Goal: Task Accomplishment & Management: Complete application form

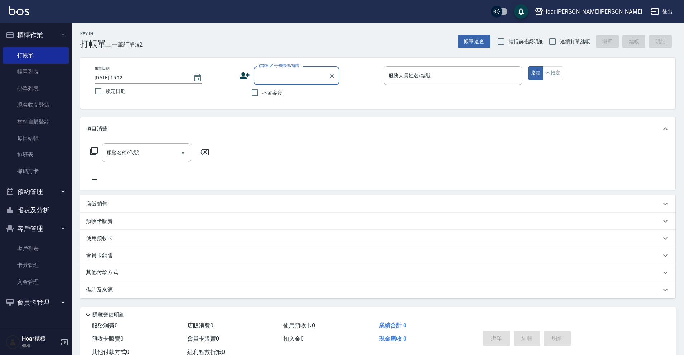
scroll to position [1, 0]
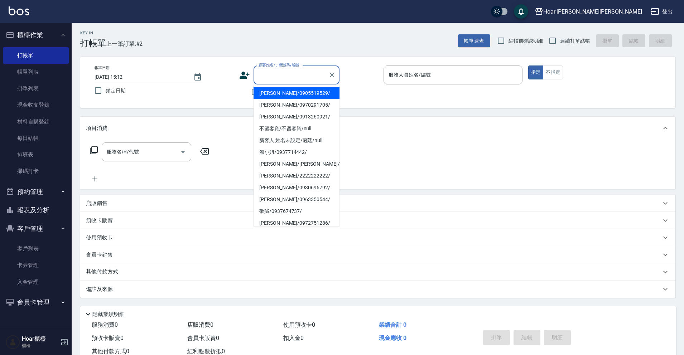
click at [280, 79] on input "顧客姓名/手機號碼/編號" at bounding box center [291, 75] width 69 height 13
click at [343, 86] on div "顧客姓名/手機號碼/編號 顧客姓名/手機號碼/編號 不留客資" at bounding box center [308, 83] width 139 height 34
drag, startPoint x: 282, startPoint y: 71, endPoint x: 279, endPoint y: 75, distance: 5.0
click at [282, 71] on input "顧客姓名/手機號碼/編號" at bounding box center [291, 75] width 69 height 13
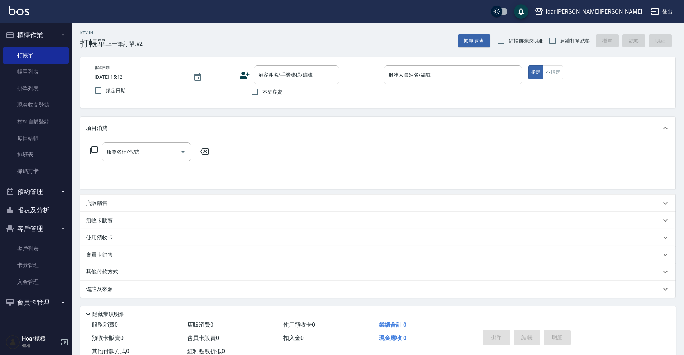
click at [403, 94] on div "帳單日期 [DATE] 15:12 鎖定日期 顧客姓名/手機號碼/編號 顧客姓名/手機號碼/編號 不留客資 服務人員姓名/編號 服務人員姓名/編號 指定 不指定" at bounding box center [378, 83] width 578 height 34
click at [270, 92] on span "不留客資" at bounding box center [272, 92] width 20 height 8
click at [262, 92] on input "不留客資" at bounding box center [254, 92] width 15 height 15
checkbox input "true"
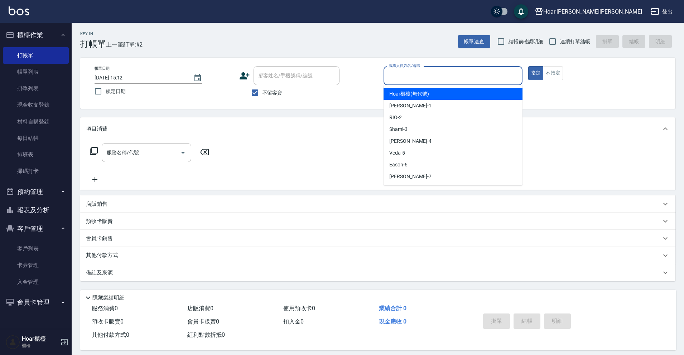
drag, startPoint x: 469, startPoint y: 70, endPoint x: 465, endPoint y: 71, distance: 4.9
click at [469, 70] on input "服務人員姓名/編號" at bounding box center [453, 75] width 133 height 13
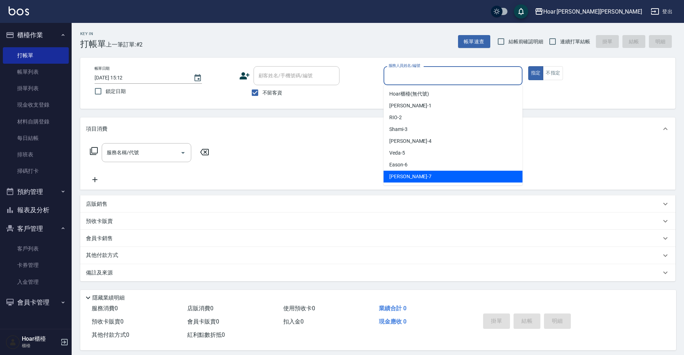
click at [409, 175] on div "[PERSON_NAME] -7" at bounding box center [453, 177] width 139 height 12
type input "[PERSON_NAME]-7"
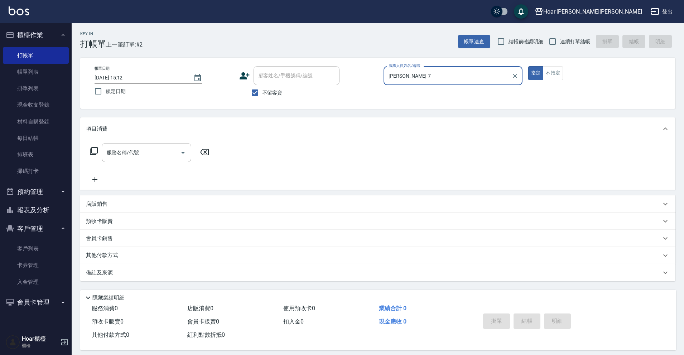
scroll to position [7, 0]
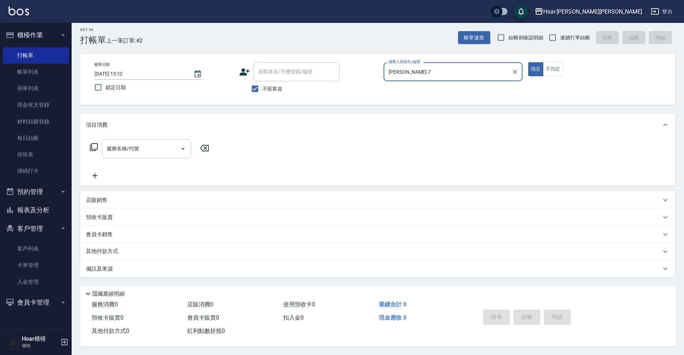
click at [148, 147] on input "服務名稱/代號" at bounding box center [141, 149] width 72 height 13
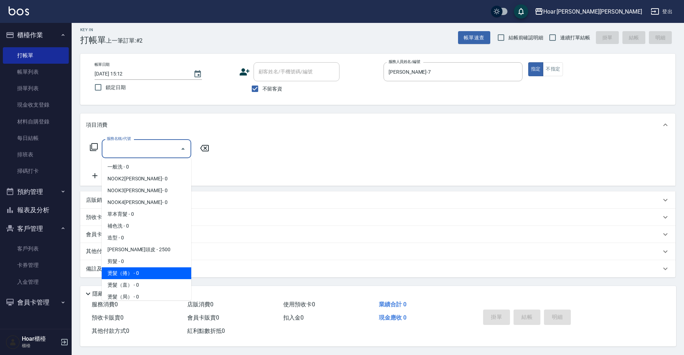
drag, startPoint x: 141, startPoint y: 268, endPoint x: 149, endPoint y: 257, distance: 13.7
click at [141, 268] on span "燙髮（捲） - 0" at bounding box center [147, 274] width 90 height 12
type input "燙髮（捲）(301)"
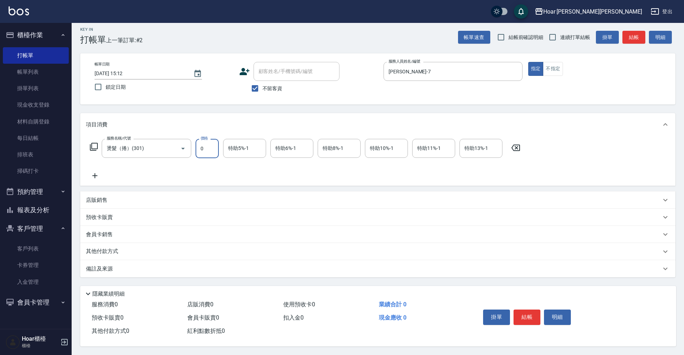
click at [208, 153] on input "0" at bounding box center [207, 148] width 23 height 19
type input "4500"
click at [152, 251] on div "其他付款方式" at bounding box center [373, 252] width 575 height 8
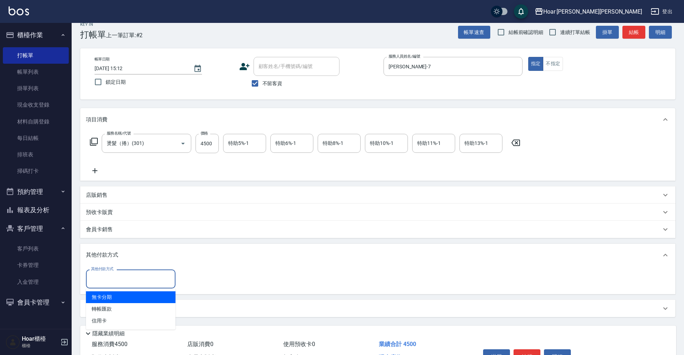
scroll to position [10, 0]
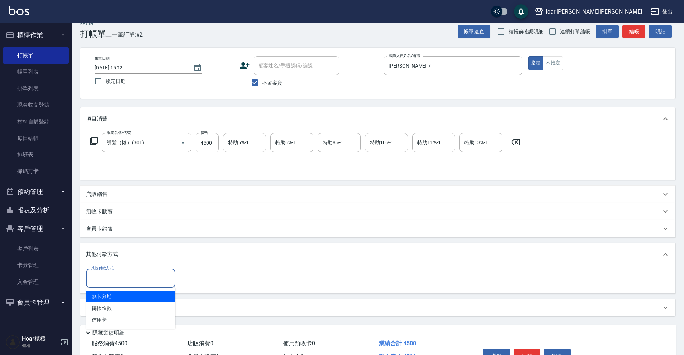
click at [144, 273] on input "其他付款方式" at bounding box center [130, 278] width 83 height 13
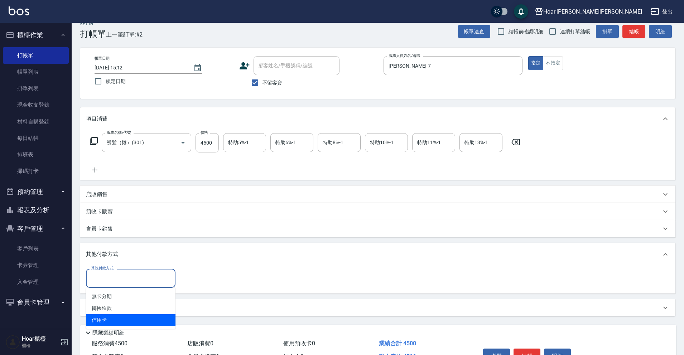
click at [127, 318] on span "信用卡" at bounding box center [131, 320] width 90 height 12
type input "信用卡"
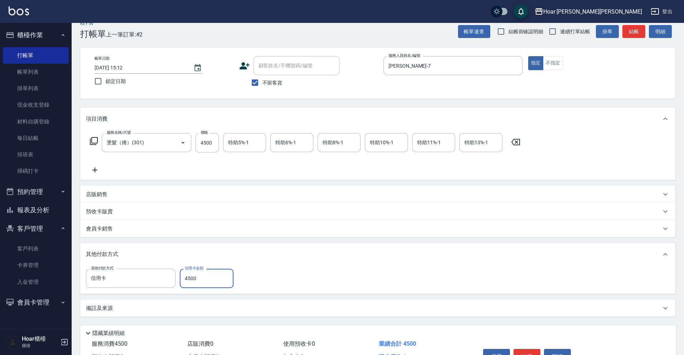
scroll to position [53, 0]
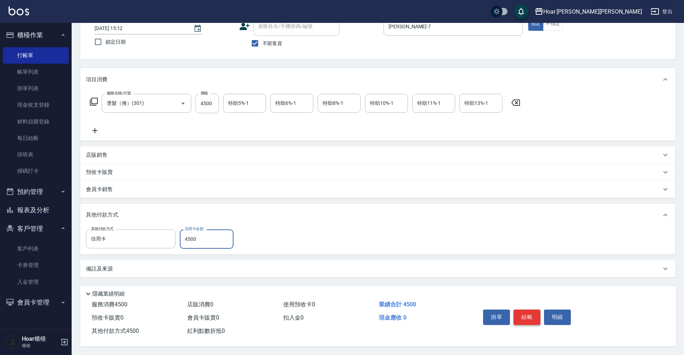
type input "4500"
click at [522, 314] on button "結帳" at bounding box center [527, 317] width 27 height 15
